Goal: Task Accomplishment & Management: Manage account settings

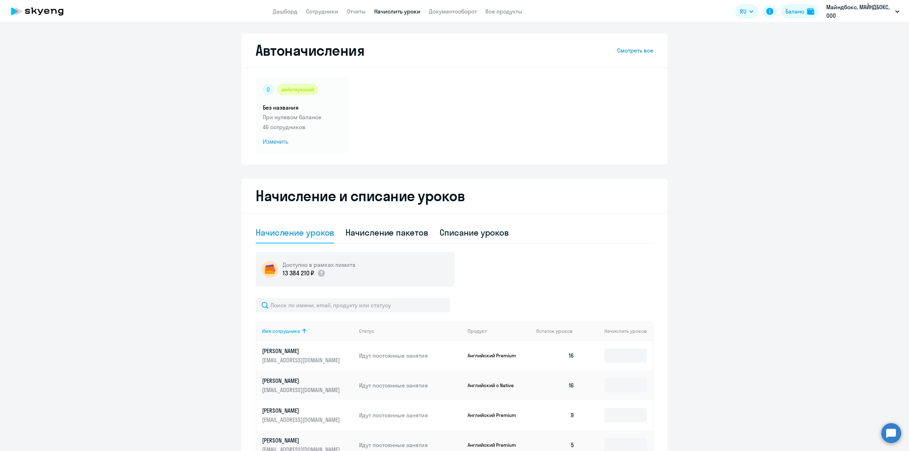
select select "10"
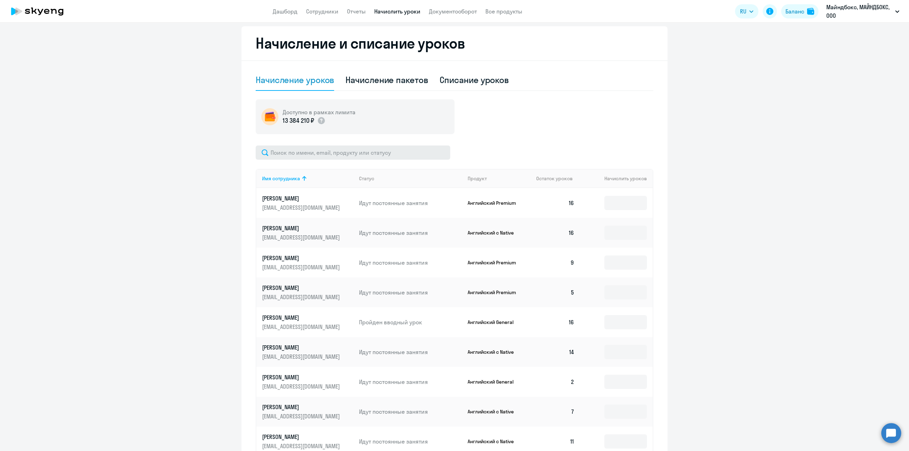
scroll to position [247, 0]
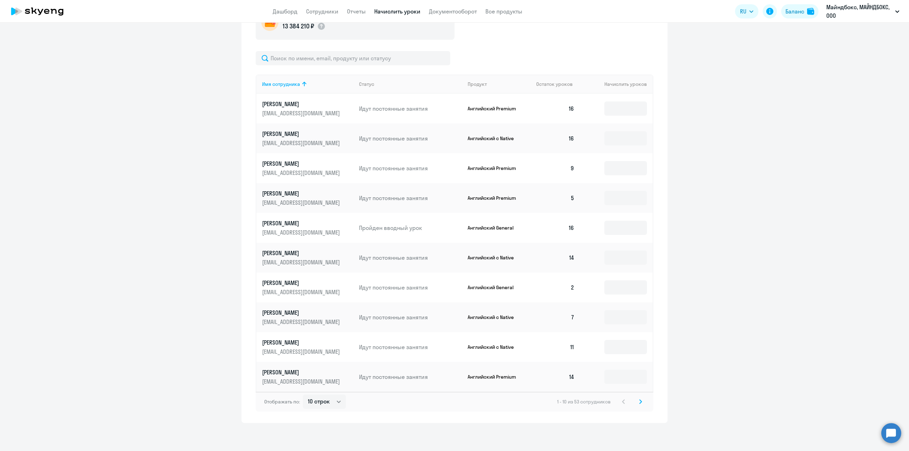
click at [636, 401] on svg-icon at bounding box center [640, 401] width 9 height 9
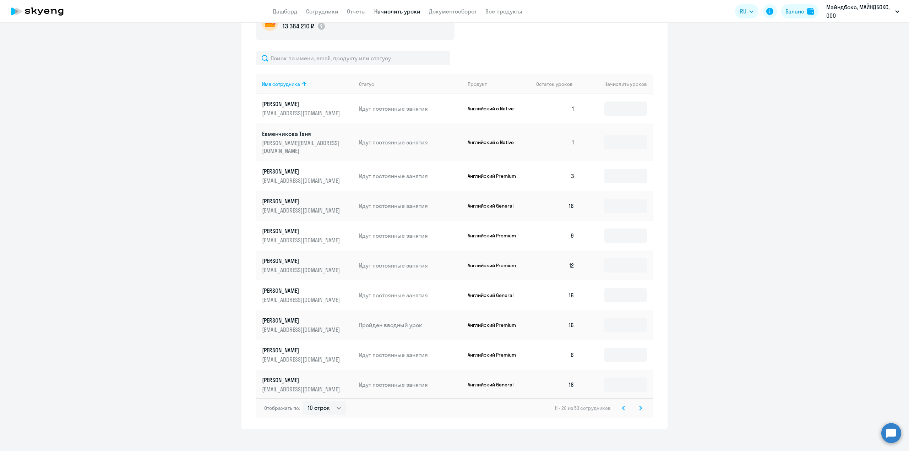
click at [638, 401] on div "Отображать по: 10 строк 30 строк 50 строк 11 - 20 из 53 сотрудников" at bounding box center [454, 408] width 397 height 20
click at [639, 408] on svg-icon at bounding box center [640, 408] width 9 height 9
click at [572, 293] on td "0" at bounding box center [555, 295] width 50 height 30
click at [631, 289] on input at bounding box center [625, 295] width 43 height 14
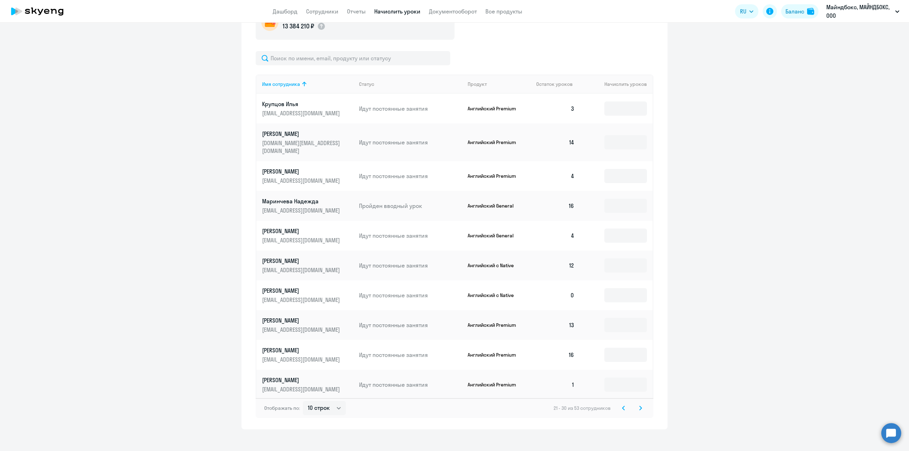
click at [573, 287] on td "0" at bounding box center [555, 295] width 50 height 30
click at [608, 288] on input at bounding box center [625, 295] width 43 height 14
